Goal: Task Accomplishment & Management: Complete application form

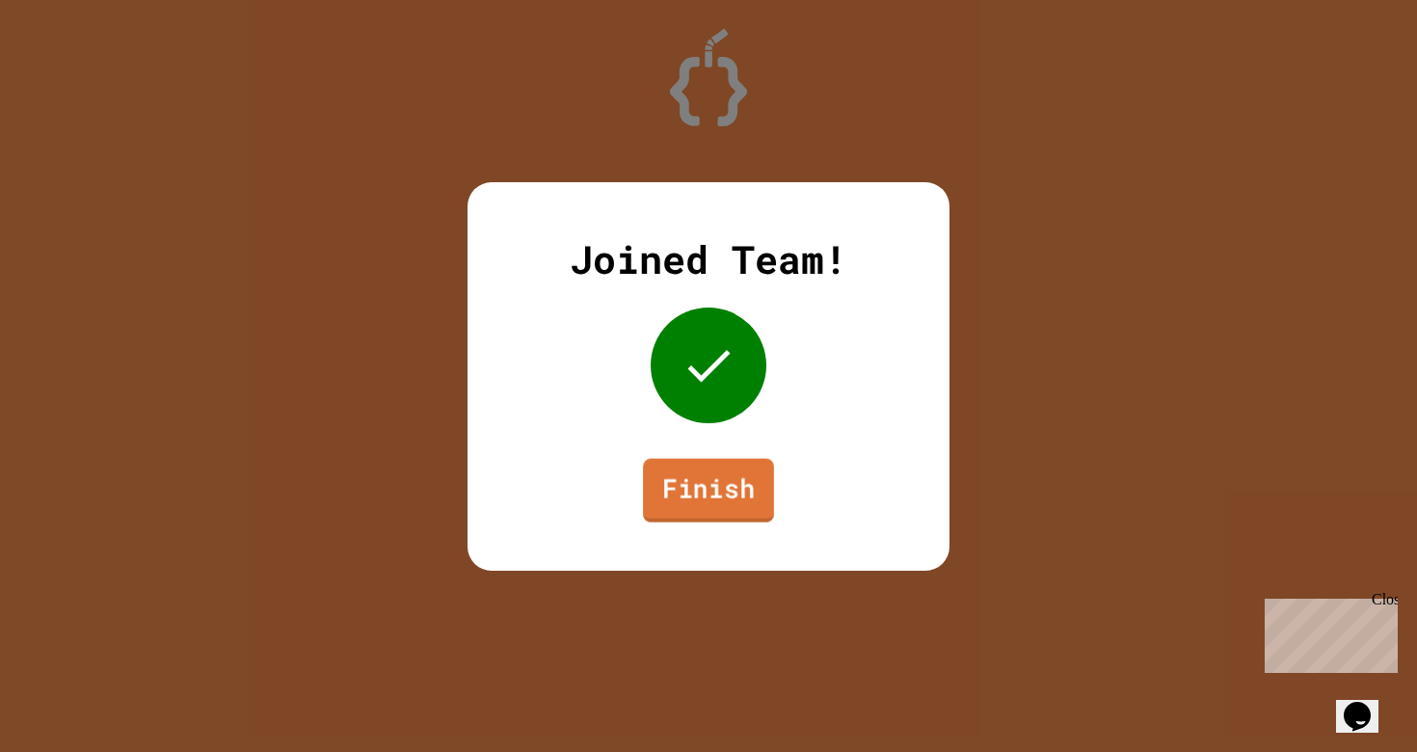
click at [727, 494] on link "Finish" at bounding box center [708, 490] width 131 height 64
